Goal: Transaction & Acquisition: Purchase product/service

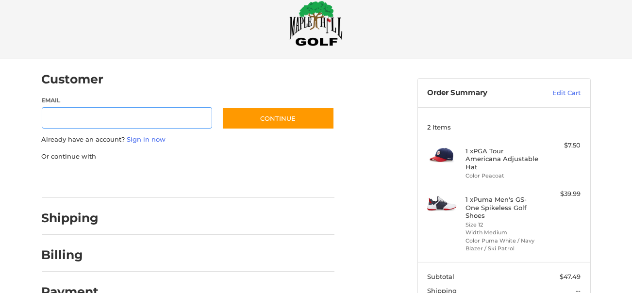
scroll to position [19, 0]
click at [64, 115] on input "Email" at bounding box center [127, 118] width 171 height 22
type input "**********"
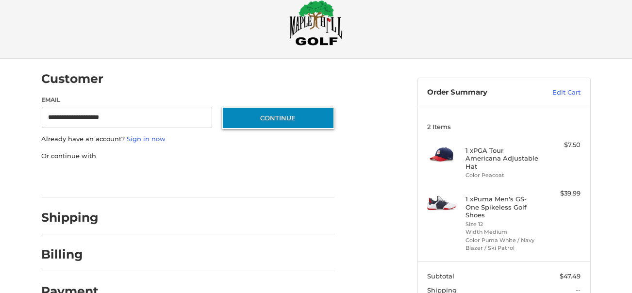
click at [258, 122] on button "Continue" at bounding box center [278, 118] width 113 height 22
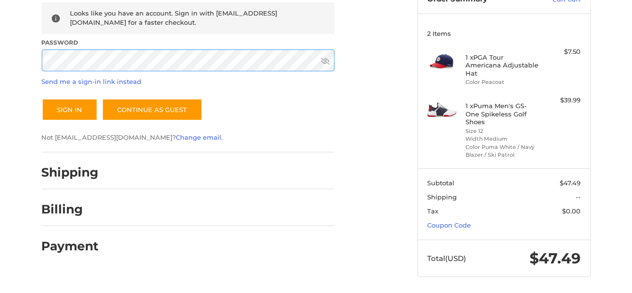
scroll to position [114, 0]
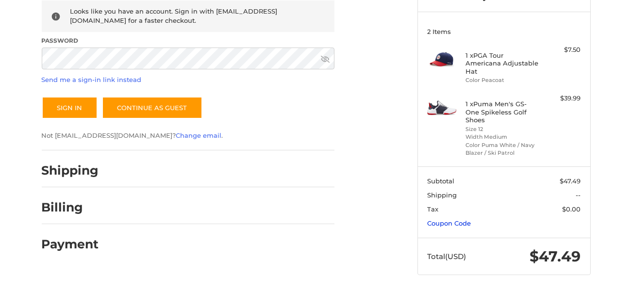
click at [449, 222] on link "Coupon Code" at bounding box center [449, 223] width 44 height 8
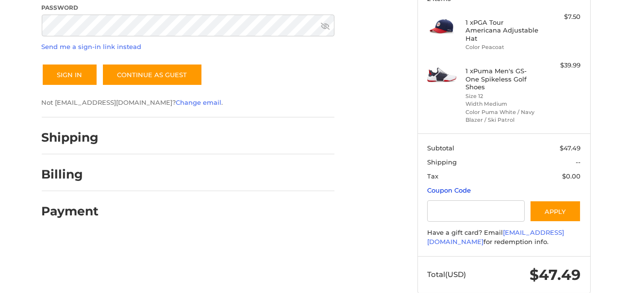
scroll to position [163, 0]
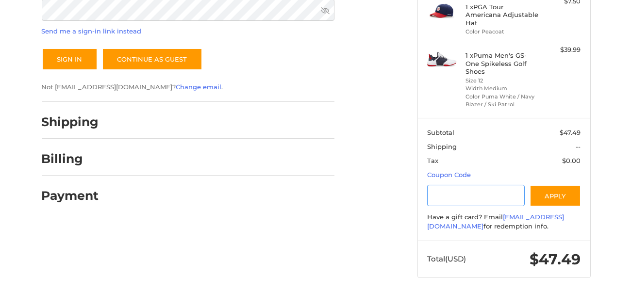
click at [445, 195] on input "Gift Certificate or Coupon Code" at bounding box center [476, 196] width 98 height 22
paste input "**********"
type input "**********"
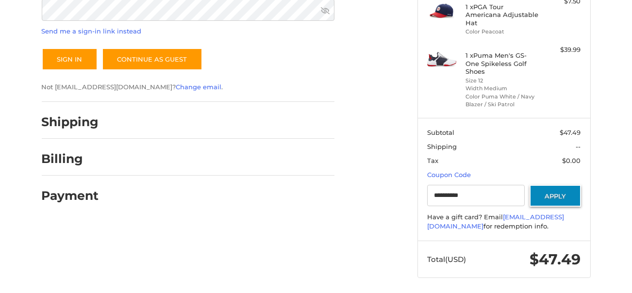
click at [561, 194] on button "Apply" at bounding box center [554, 196] width 51 height 22
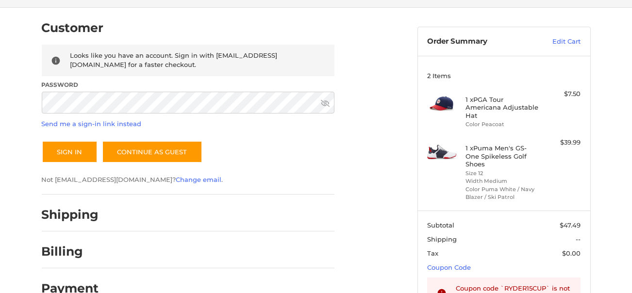
scroll to position [66, 0]
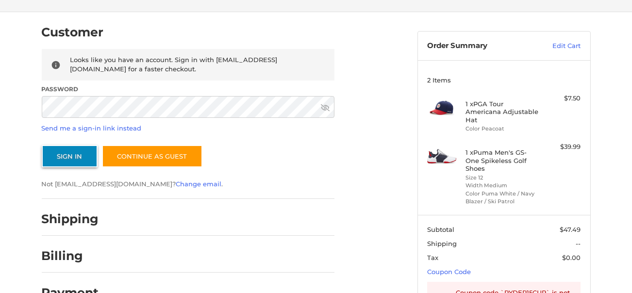
click at [57, 158] on button "Sign In" at bounding box center [70, 156] width 56 height 22
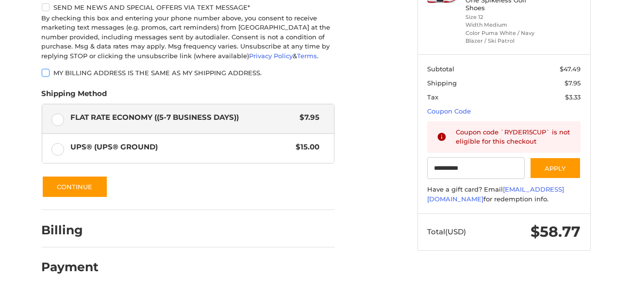
scroll to position [227, 0]
click at [67, 197] on button "Continue" at bounding box center [75, 187] width 66 height 22
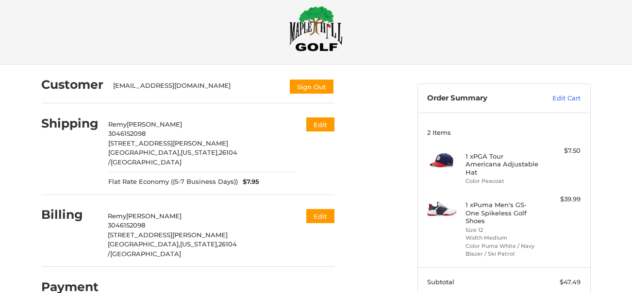
scroll to position [0, 0]
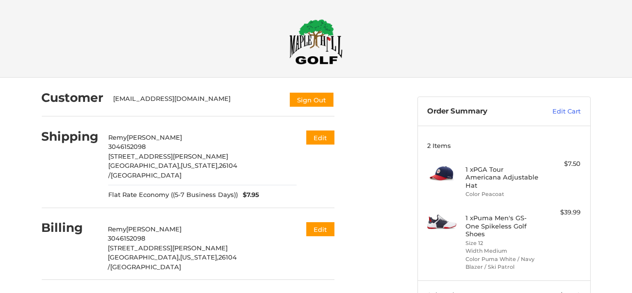
click at [308, 42] on img at bounding box center [315, 42] width 53 height 46
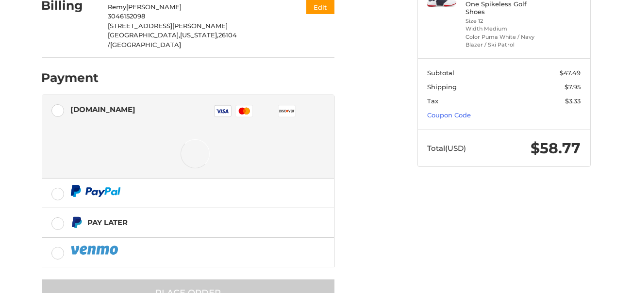
scroll to position [238, 0]
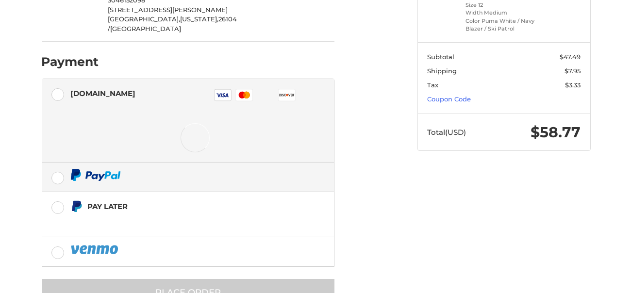
click at [57, 163] on label at bounding box center [188, 177] width 292 height 29
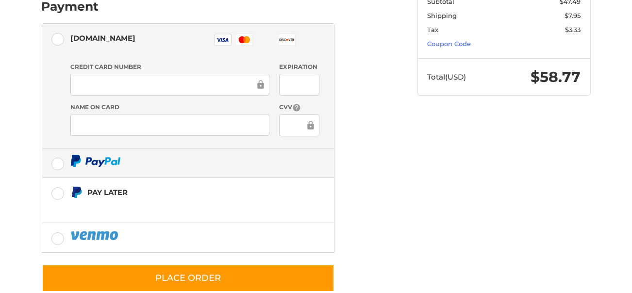
scroll to position [295, 0]
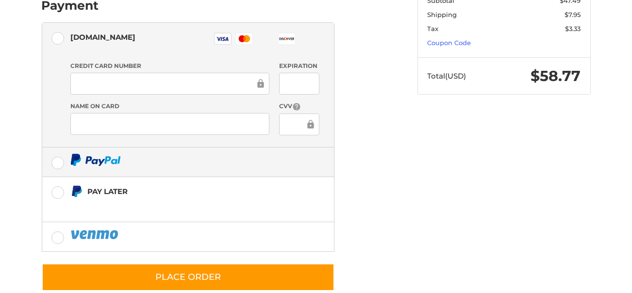
click at [60, 148] on label at bounding box center [188, 162] width 292 height 29
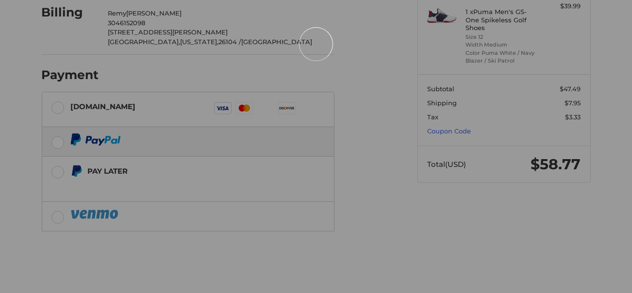
scroll to position [55, 0]
